Goal: Task Accomplishment & Management: Manage account settings

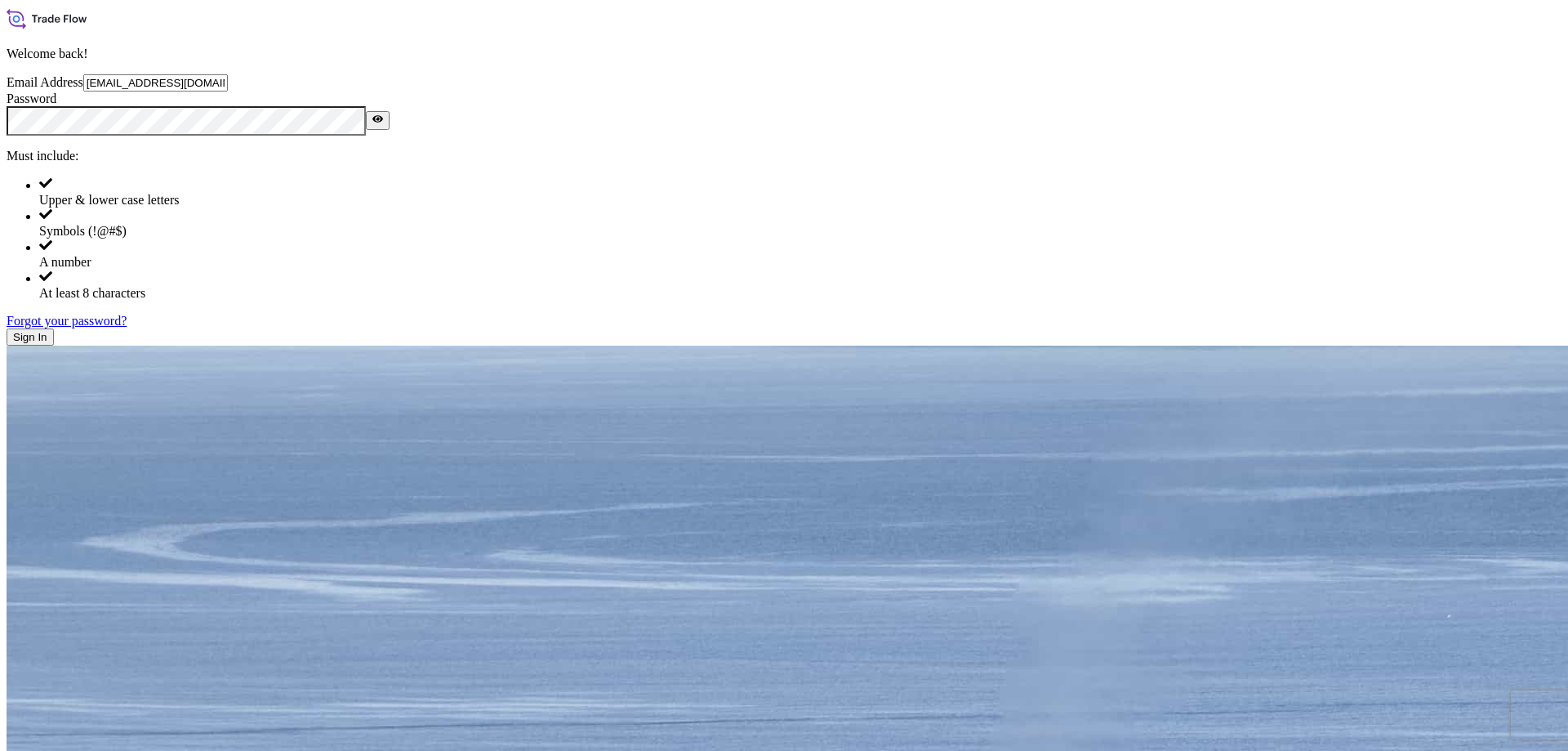
click at [54, 345] on button "Sign In" at bounding box center [30, 337] width 48 height 17
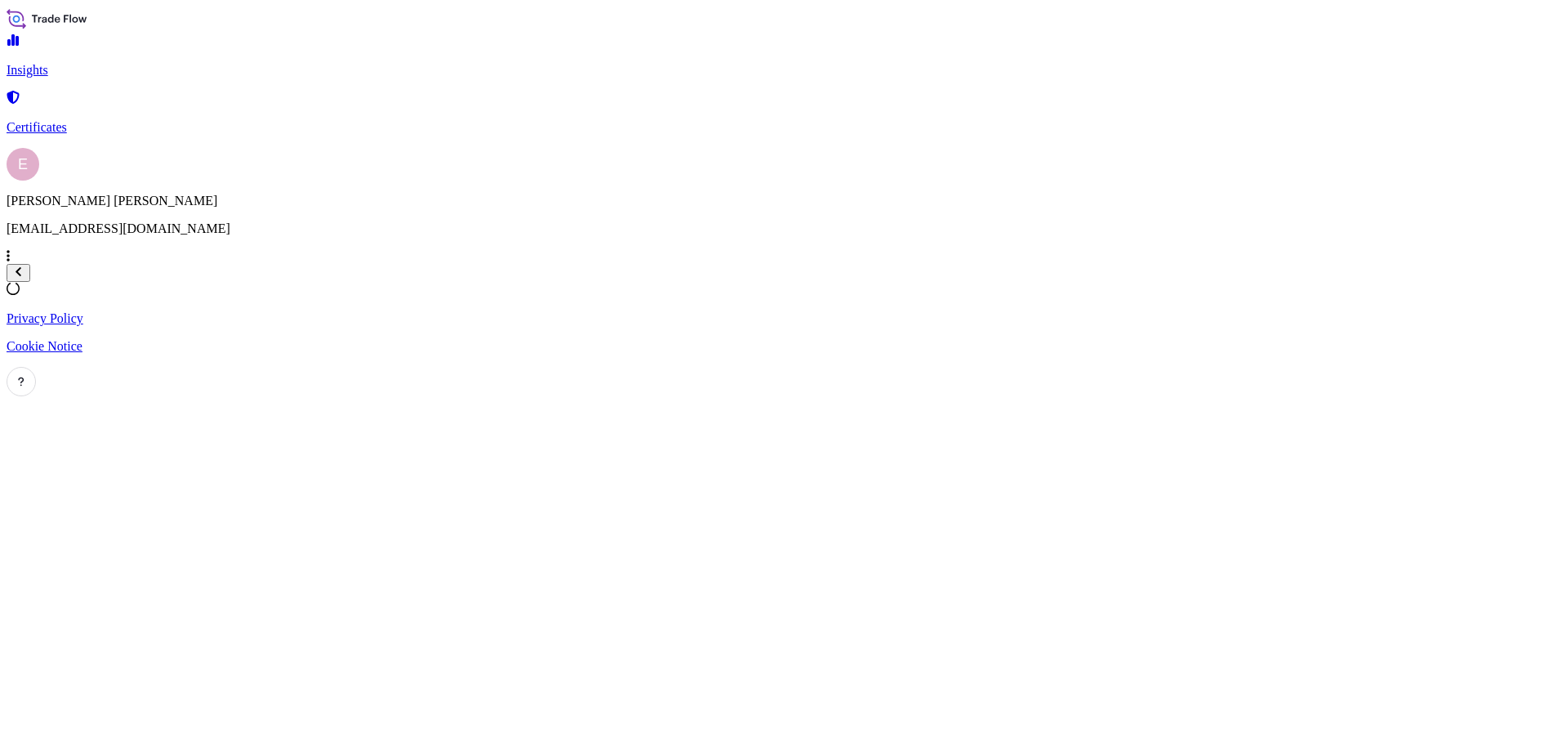
select select "2025"
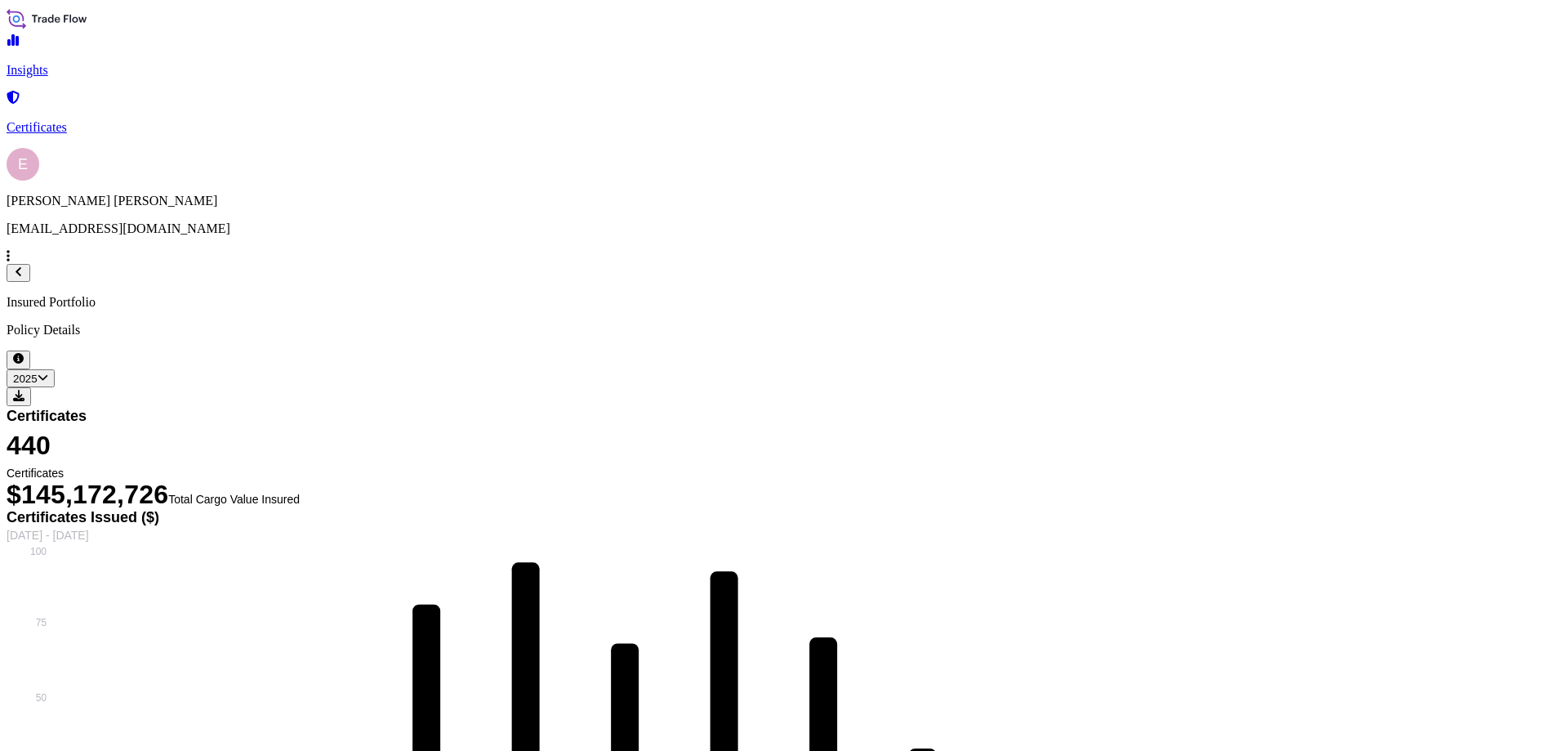
click at [69, 121] on p "Certificates" at bounding box center [784, 128] width 1555 height 15
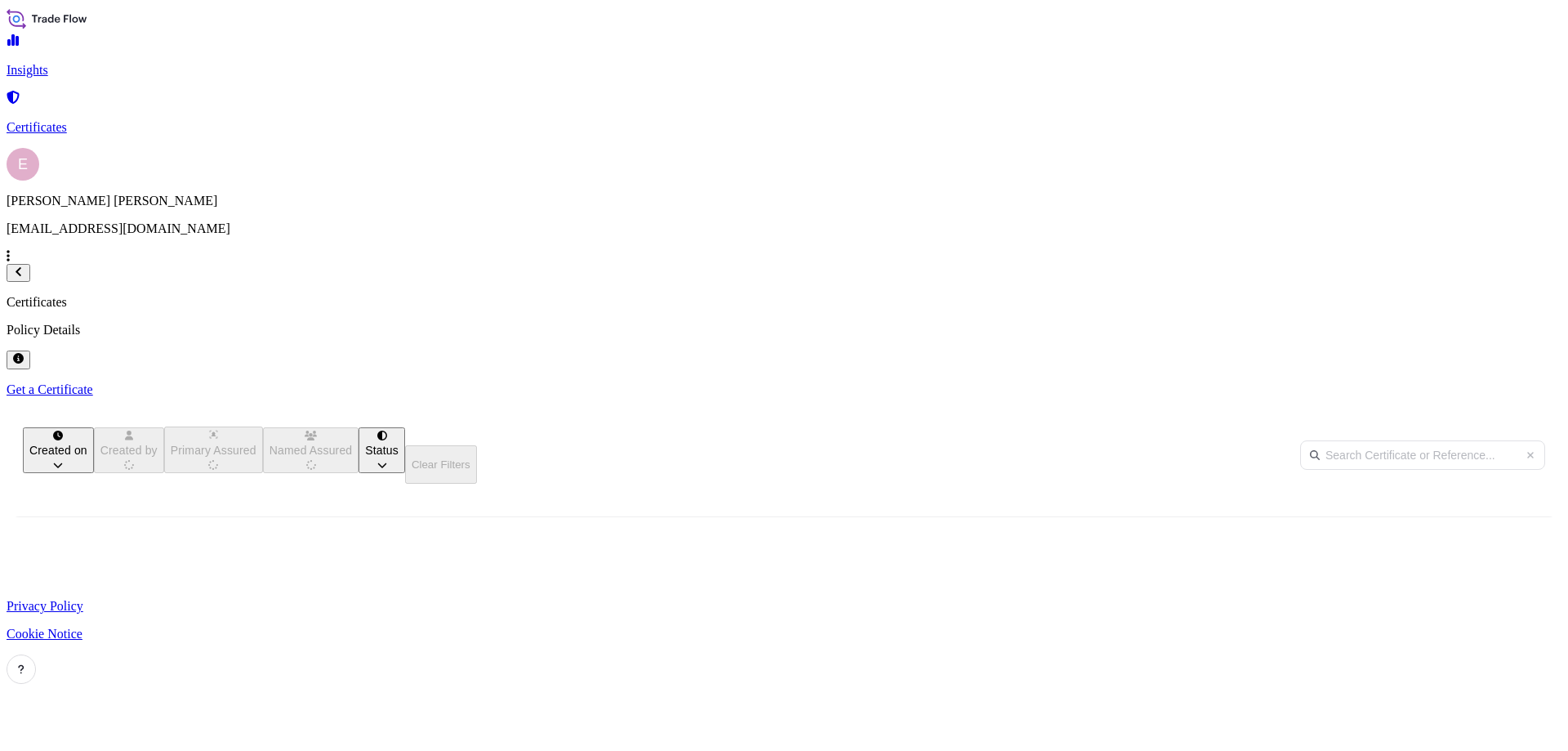
scroll to position [485, 1307]
click at [1350, 440] on input "text" at bounding box center [1422, 455] width 245 height 30
paste input "[PHONE_NUMBER]"
type input "[PHONE_NUMBER]"
click at [1295, 595] on icon "button" at bounding box center [1288, 600] width 10 height 10
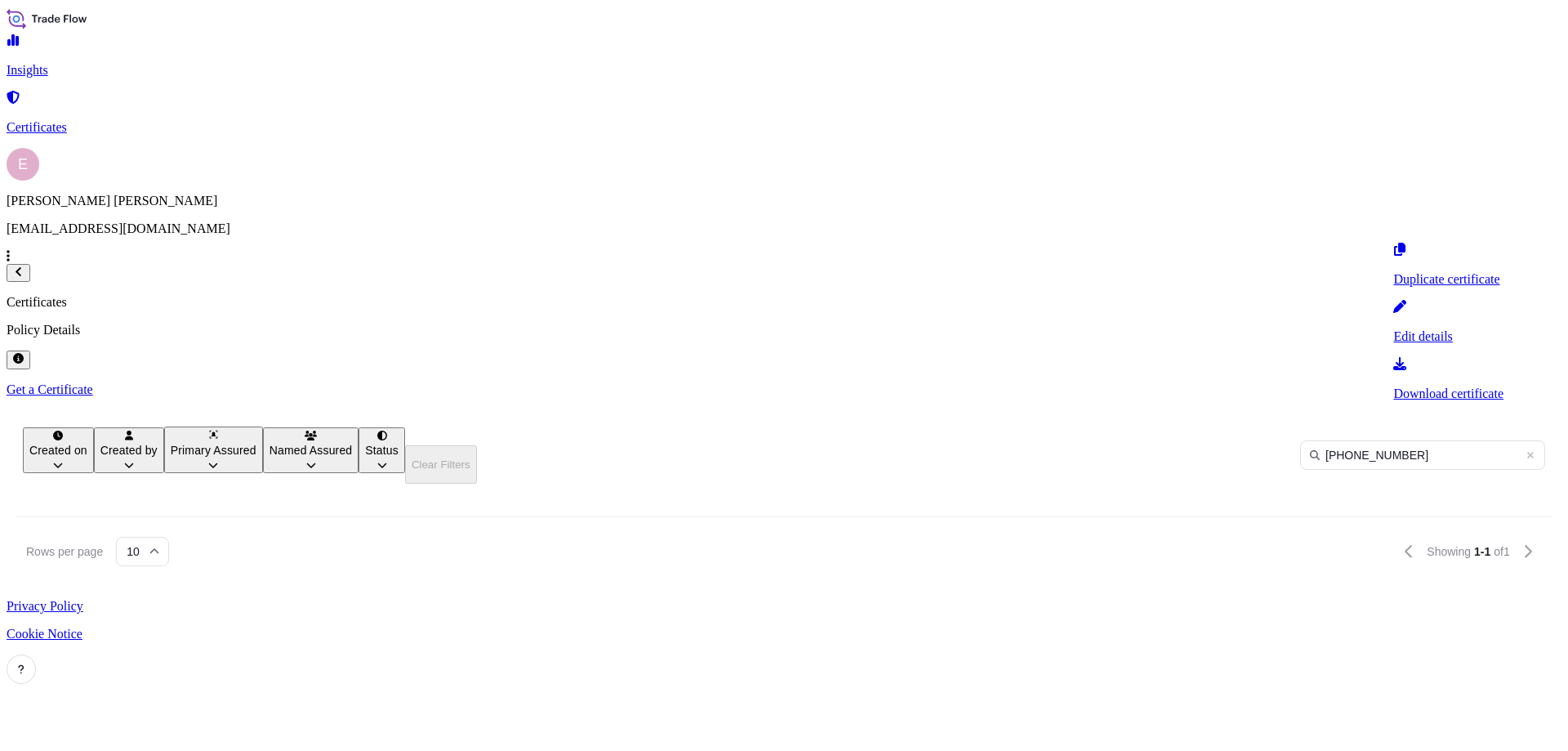
click at [1422, 329] on p "Edit details" at bounding box center [1449, 337] width 110 height 15
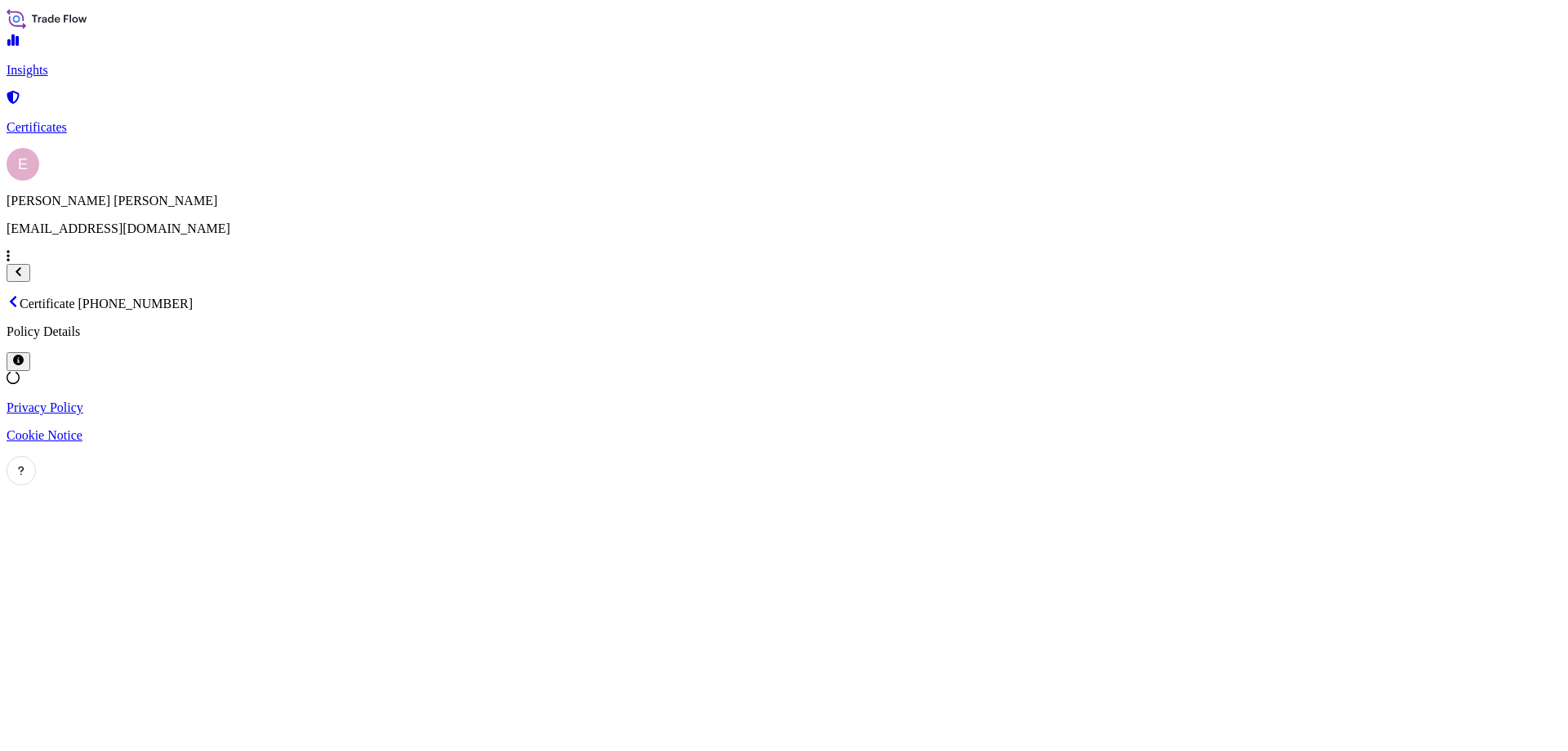
select select "Sea"
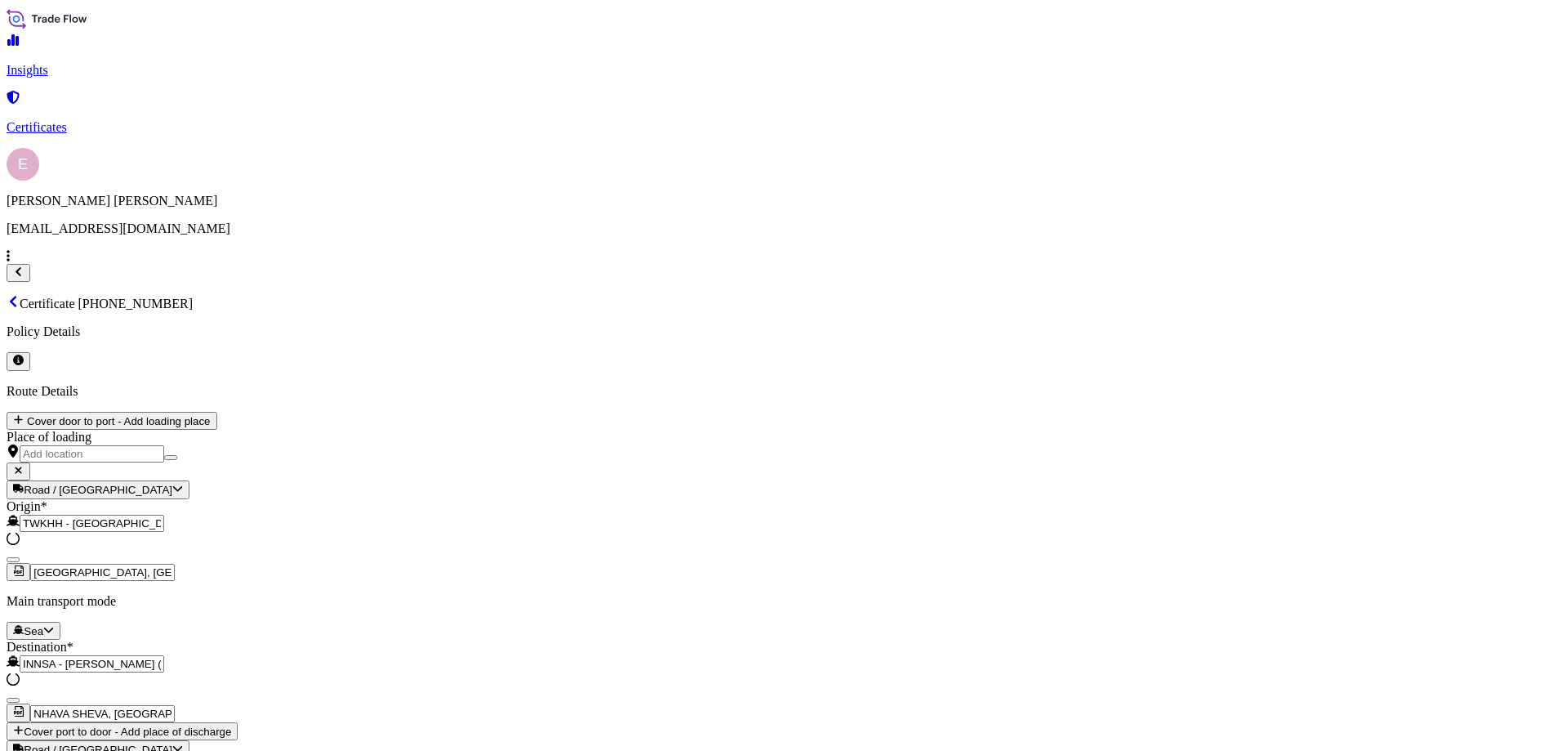
select select "32022"
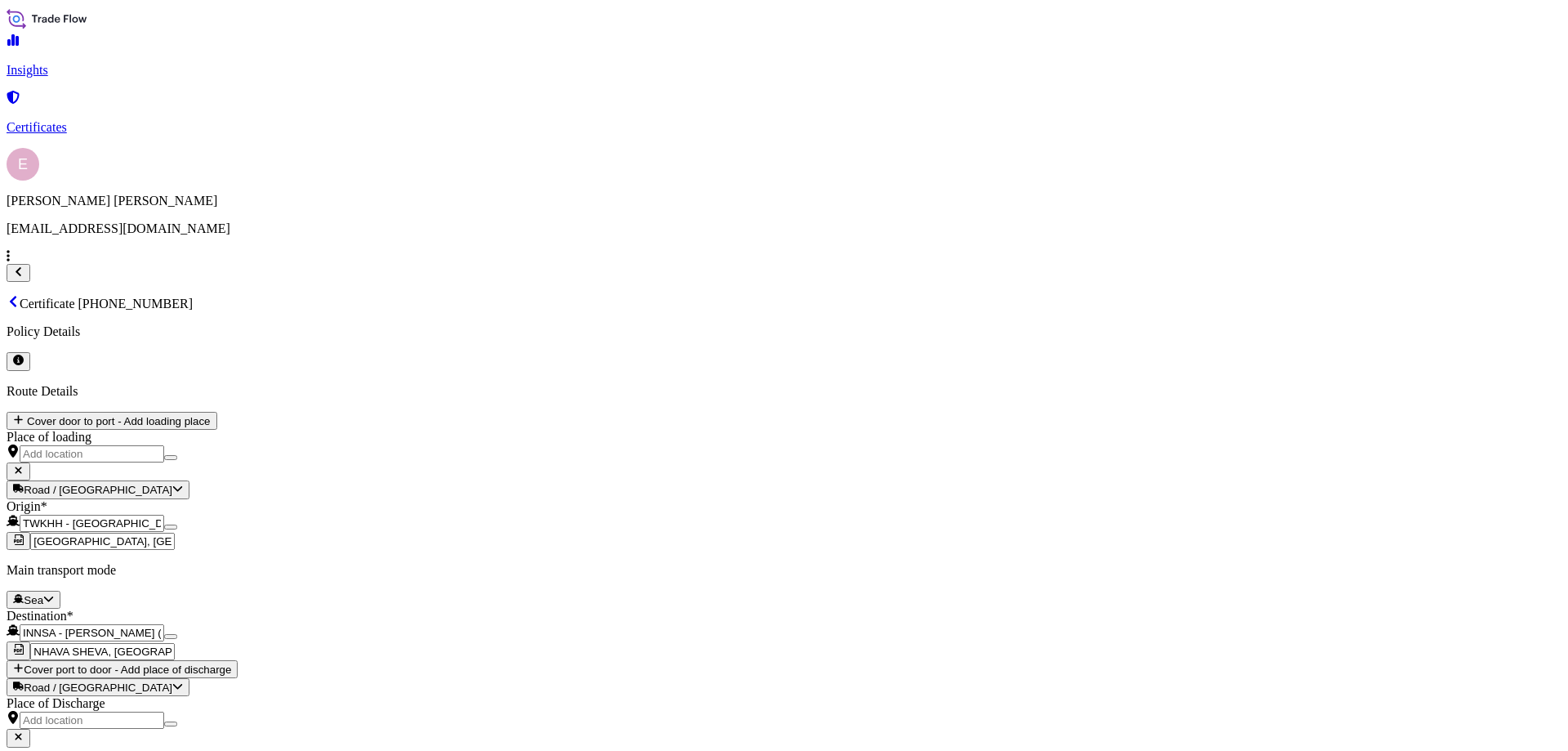
click at [594, 345] on div "8" at bounding box center [588, 353] width 13 height 15
click at [1082, 345] on div "8" at bounding box center [1075, 353] width 13 height 15
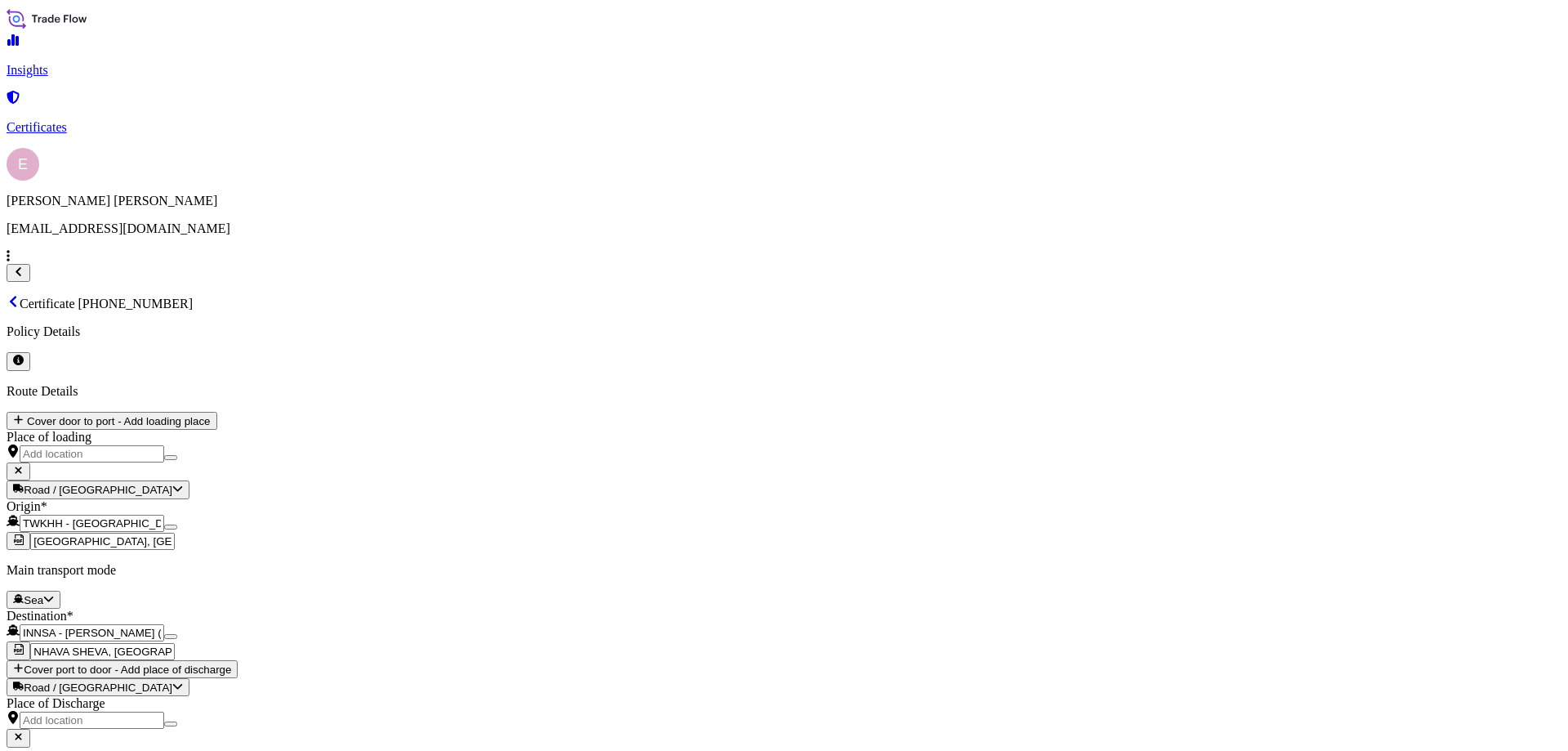
checkbox input "true"
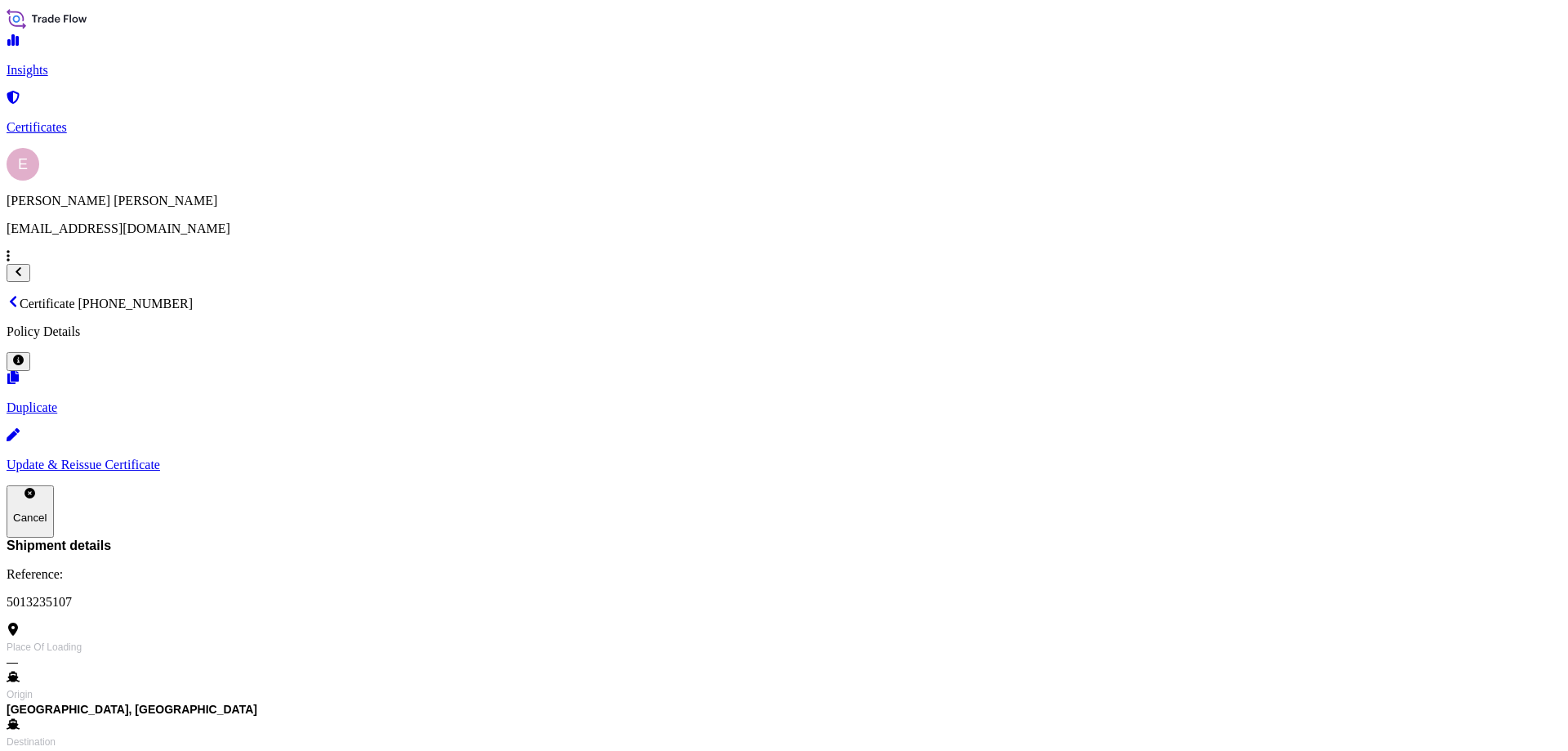
scroll to position [387, 0]
